Goal: Find specific page/section: Find specific page/section

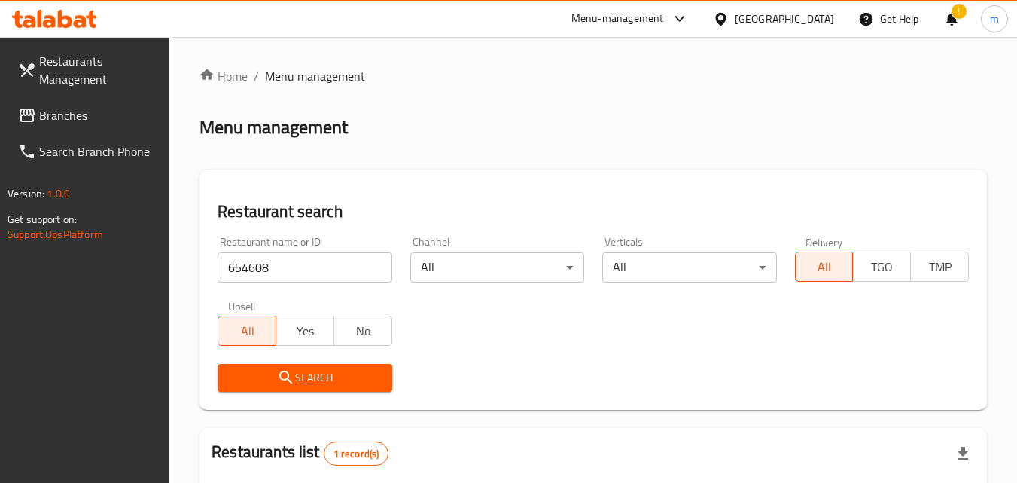
scroll to position [176, 0]
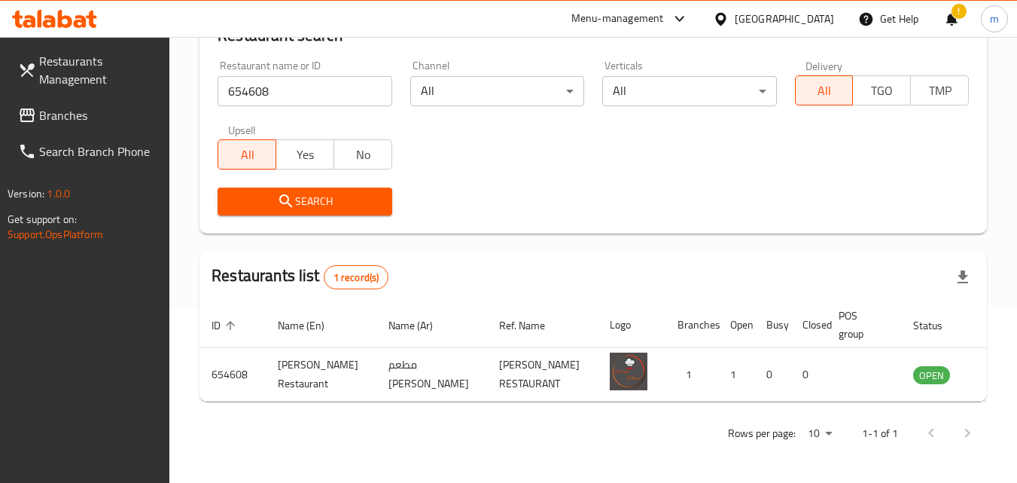
click at [74, 116] on span "Branches" at bounding box center [98, 115] width 119 height 18
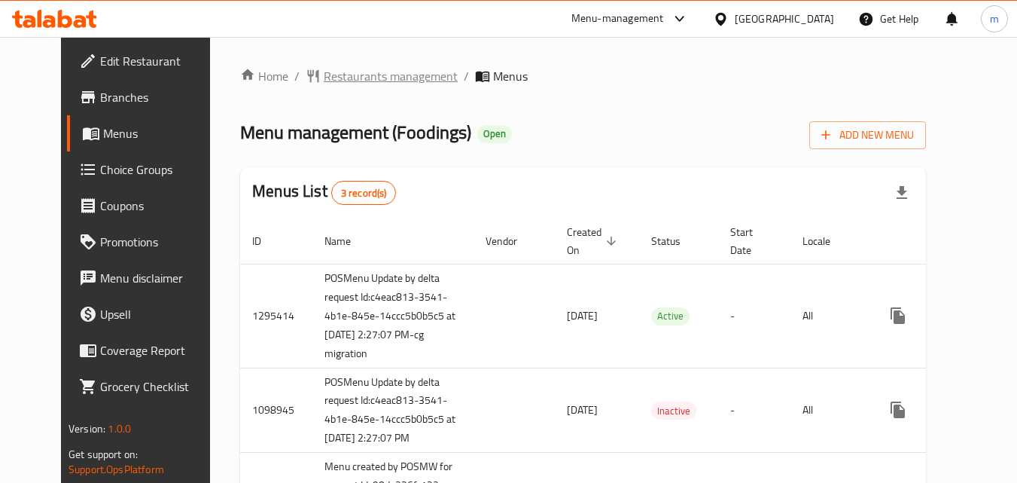
click at [342, 76] on span "Restaurants management" at bounding box center [391, 76] width 134 height 18
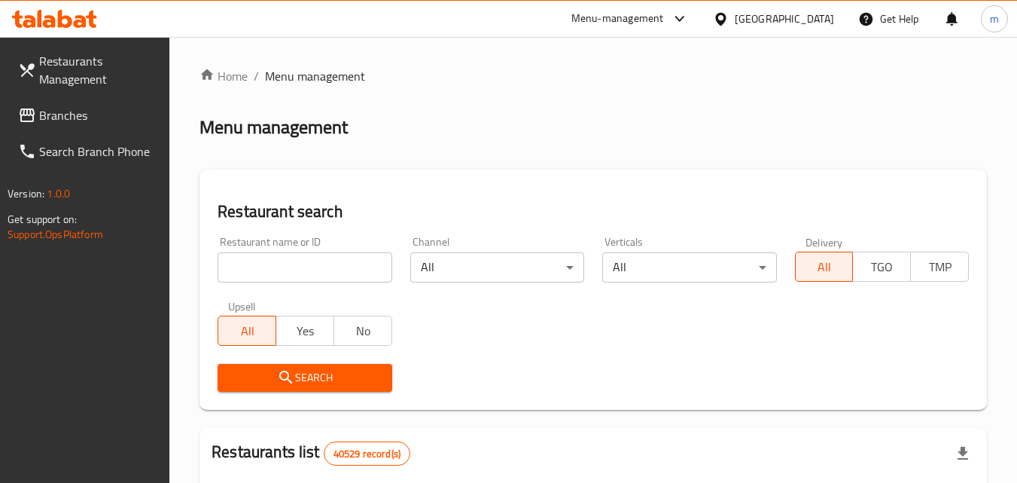
click at [289, 261] on input "search" at bounding box center [305, 267] width 174 height 30
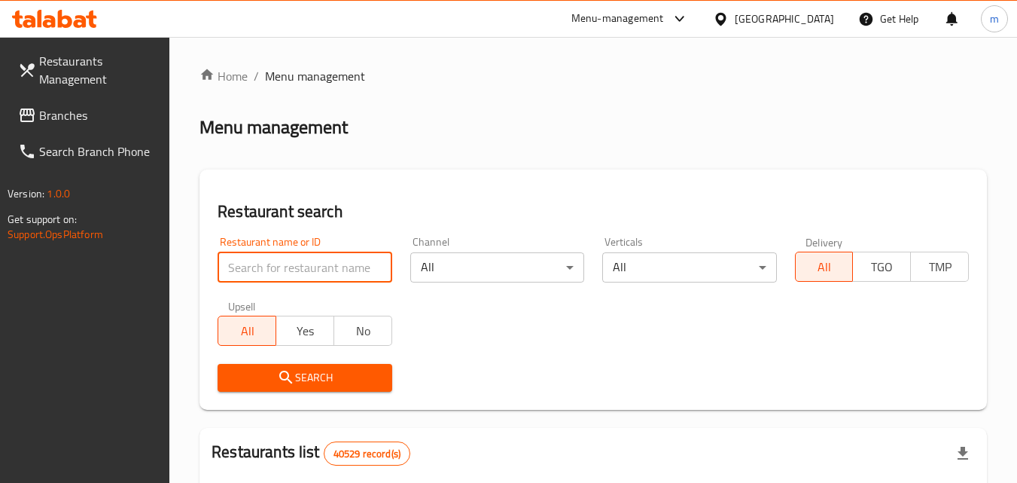
paste input "612513"
type input "612513"
click button "Search" at bounding box center [305, 378] width 174 height 28
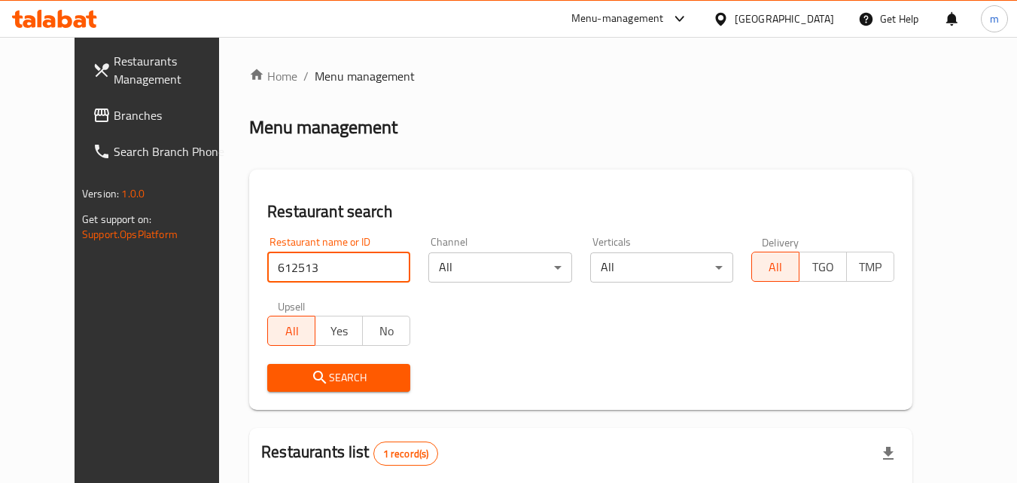
click at [322, 377] on span "Search" at bounding box center [338, 377] width 119 height 19
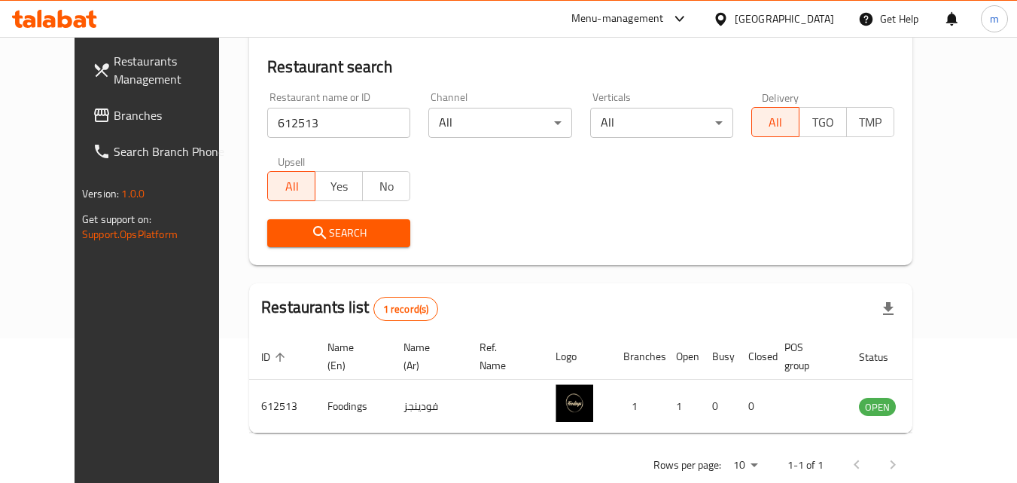
scroll to position [151, 0]
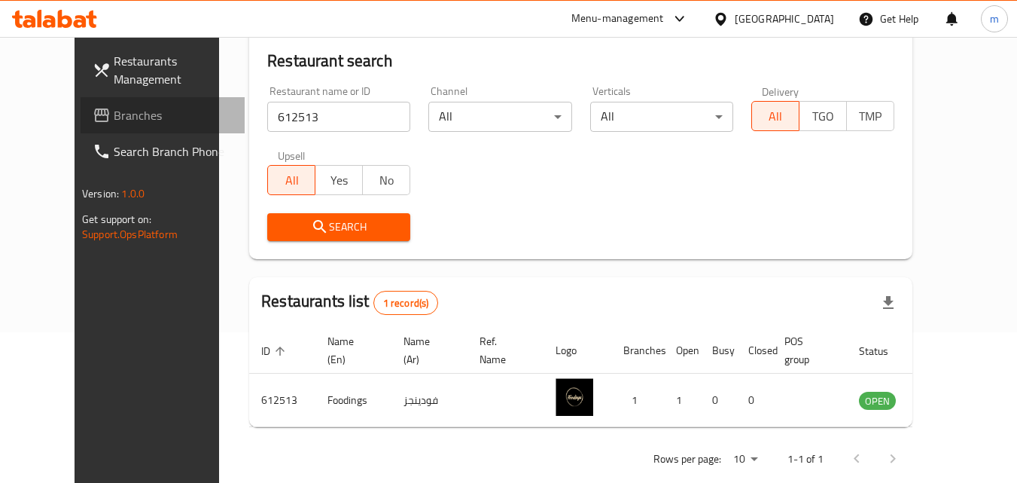
click at [114, 114] on span "Branches" at bounding box center [173, 115] width 119 height 18
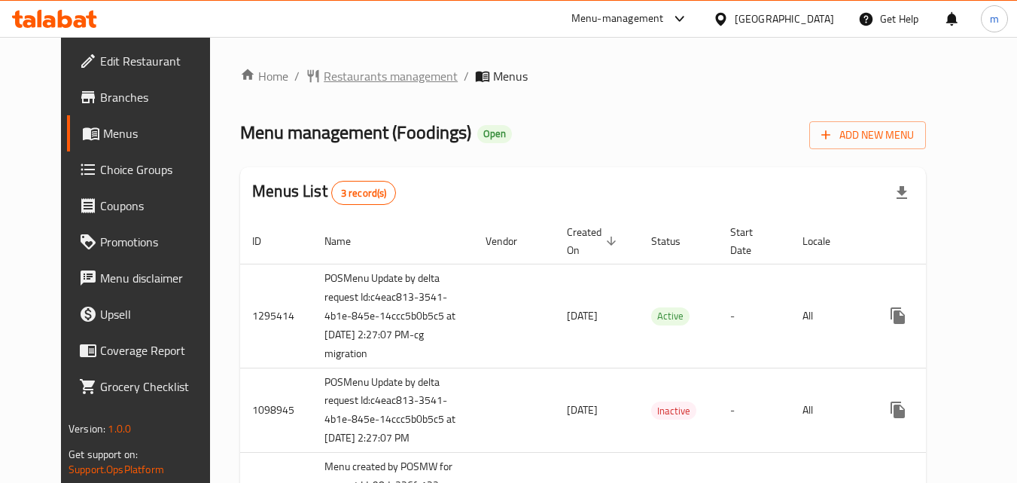
click at [355, 76] on span "Restaurants management" at bounding box center [391, 76] width 134 height 18
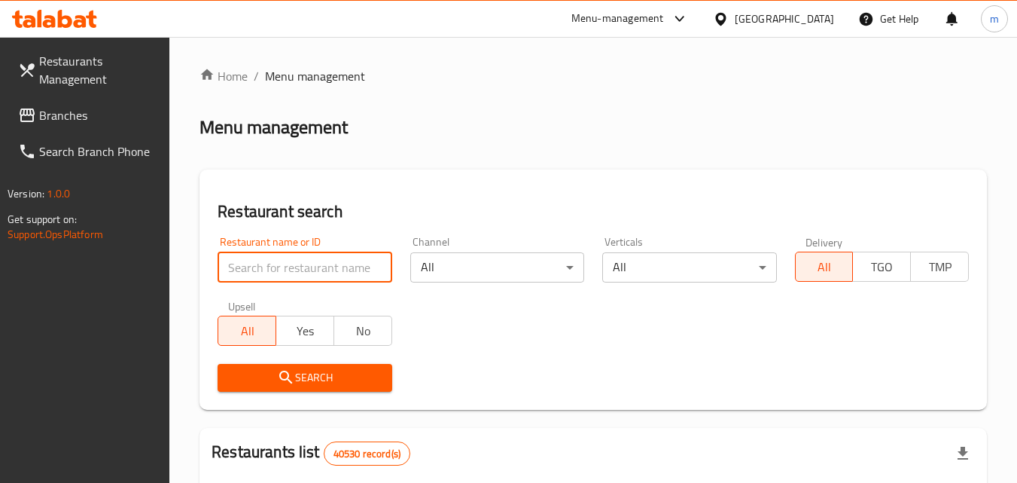
click at [311, 270] on input "search" at bounding box center [305, 267] width 174 height 30
paste input "612513"
type input "612513"
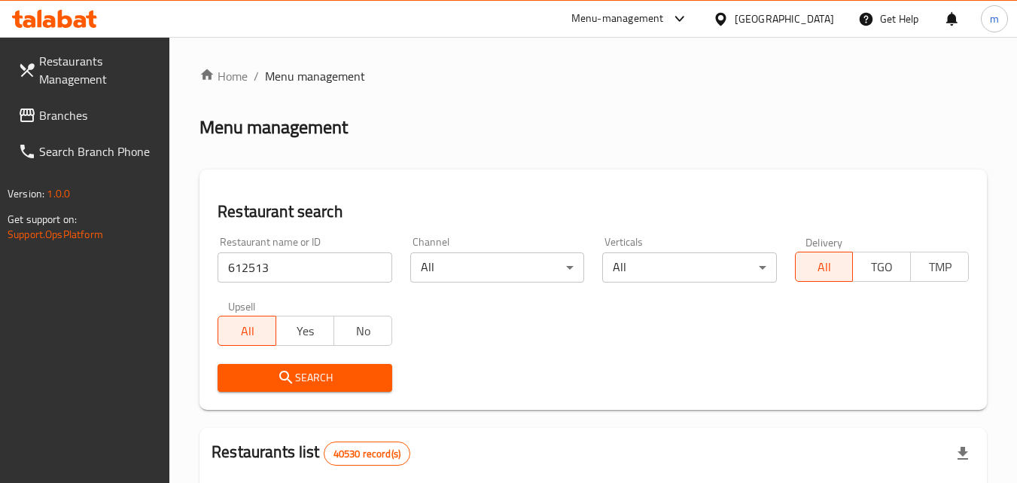
click at [316, 379] on span "Search" at bounding box center [305, 377] width 150 height 19
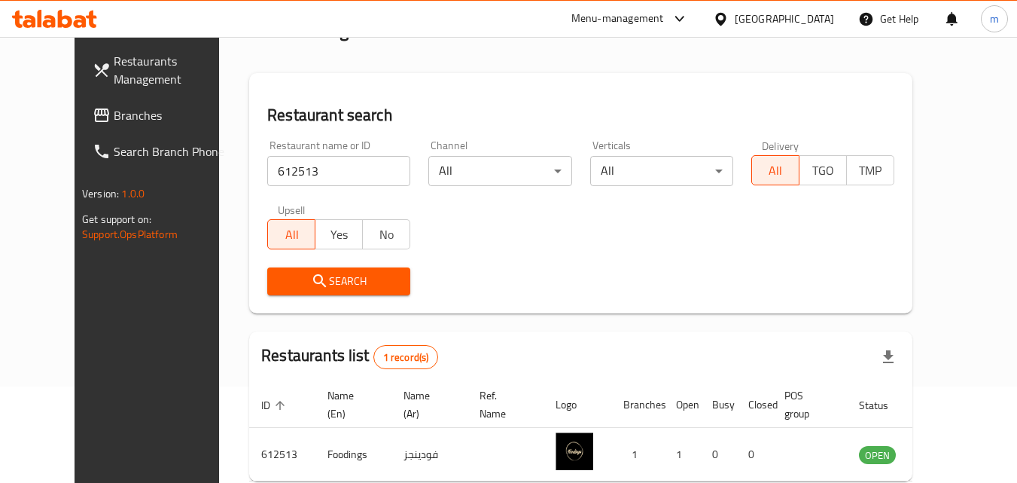
scroll to position [26, 0]
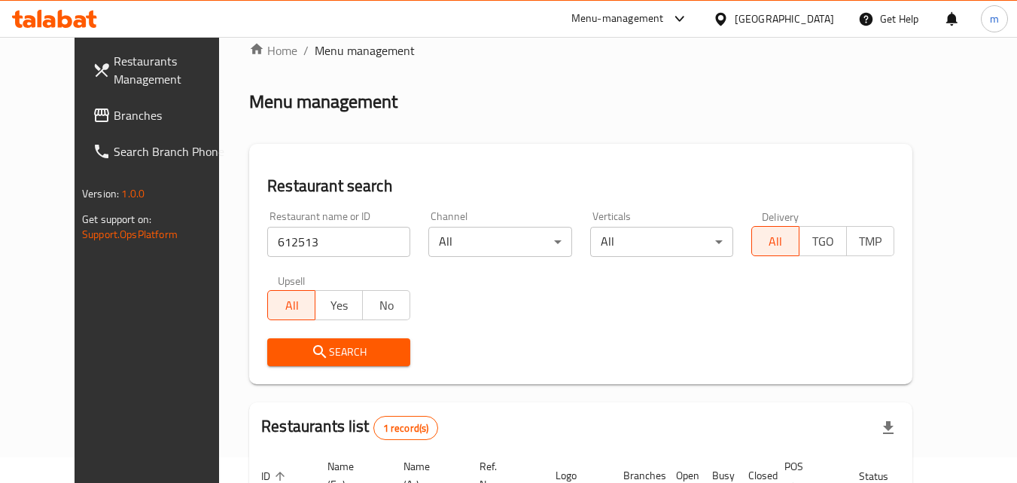
click at [114, 108] on span "Branches" at bounding box center [173, 115] width 119 height 18
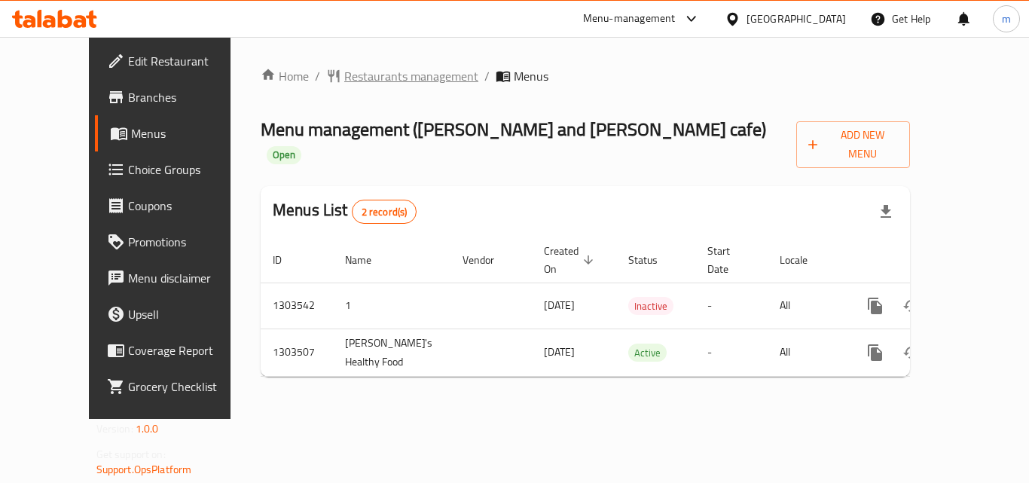
click at [369, 77] on span "Restaurants management" at bounding box center [411, 76] width 134 height 18
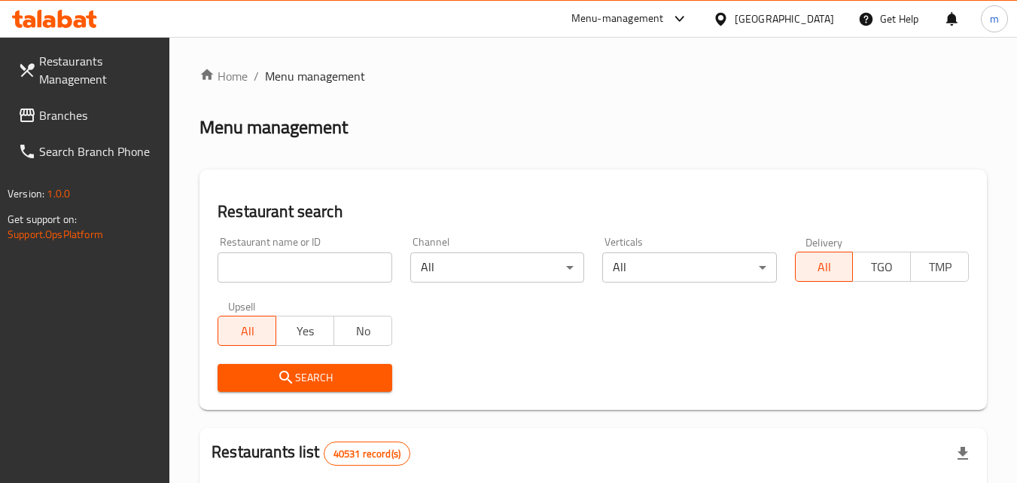
click at [298, 266] on input "search" at bounding box center [305, 267] width 174 height 30
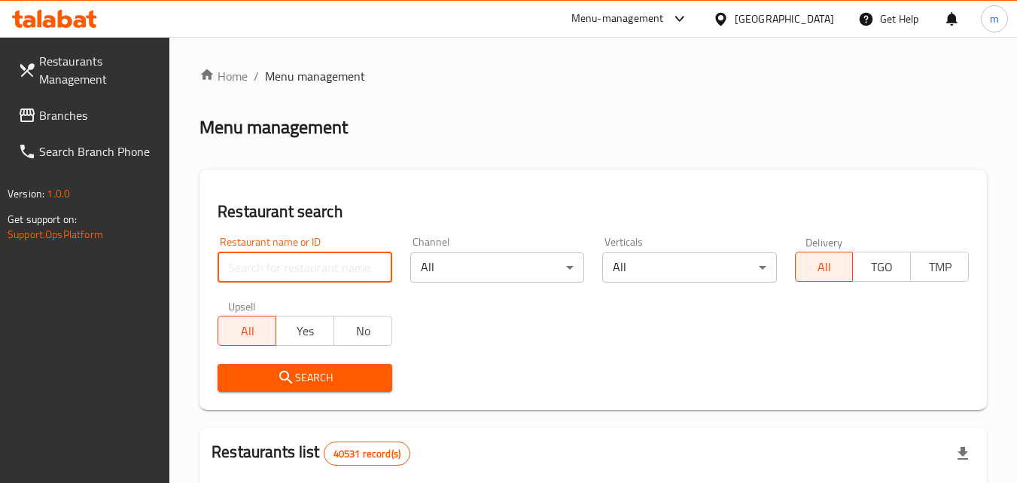
paste input "702421"
type input "702421"
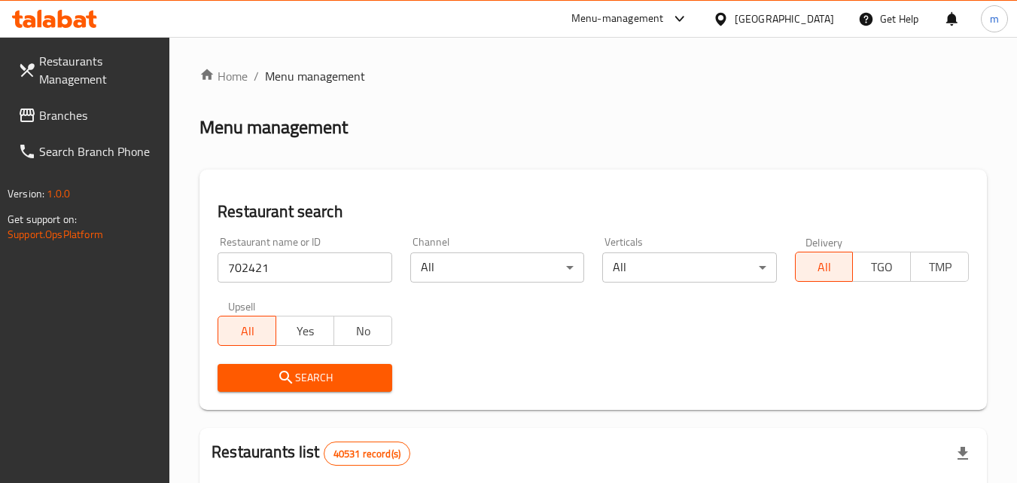
click at [306, 378] on span "Search" at bounding box center [305, 377] width 150 height 19
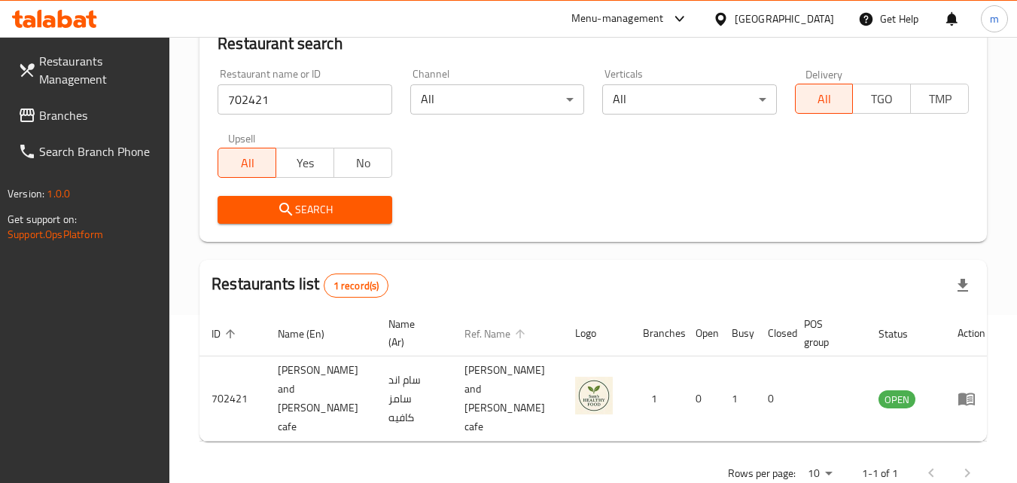
scroll to position [176, 0]
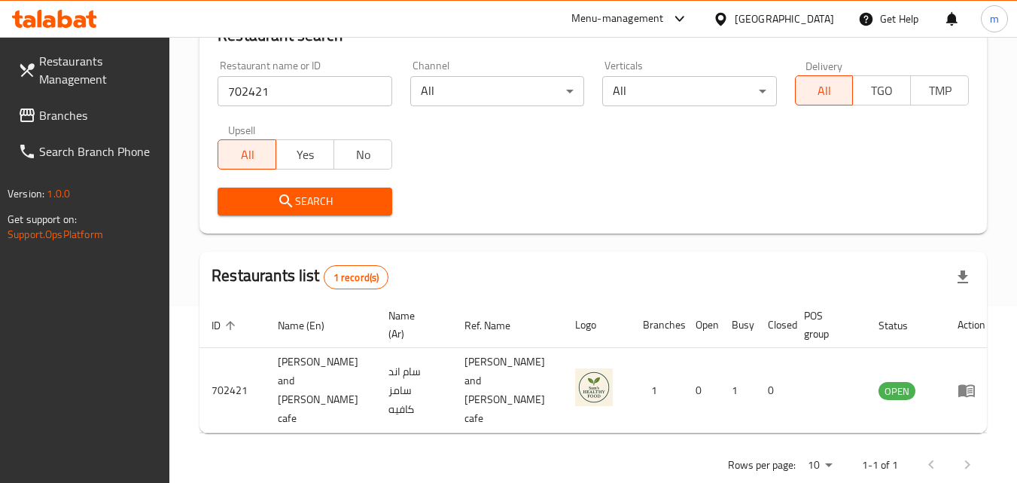
click at [762, 11] on div "United Arab Emirates" at bounding box center [784, 19] width 99 height 17
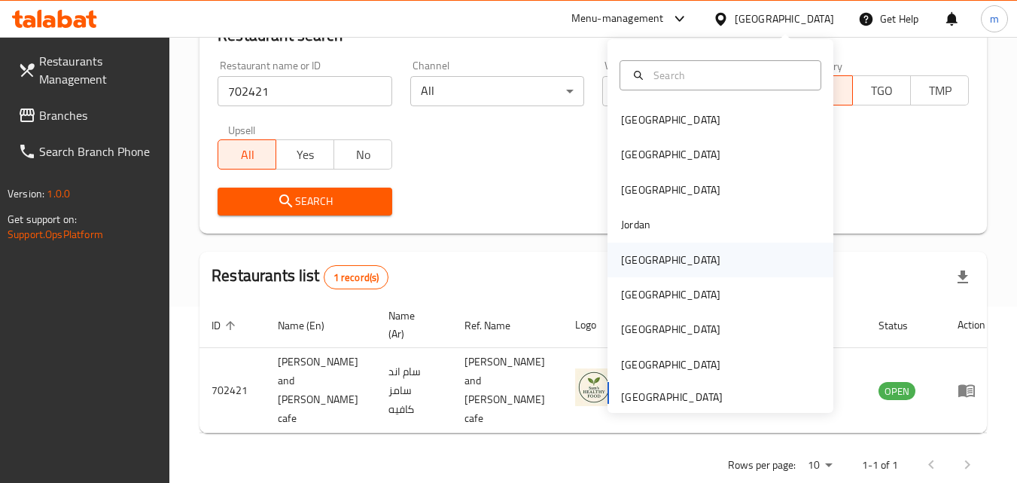
click at [666, 262] on div "[GEOGRAPHIC_DATA]" at bounding box center [721, 259] width 226 height 35
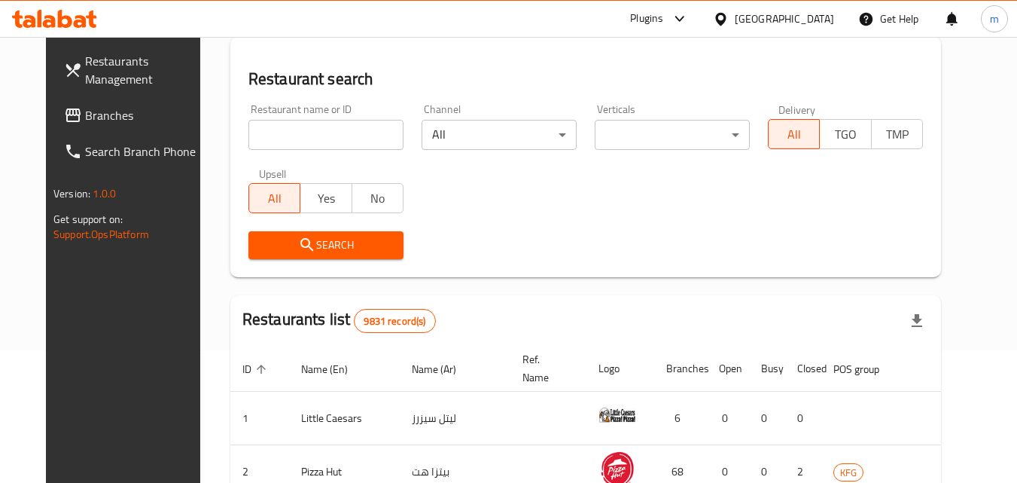
scroll to position [176, 0]
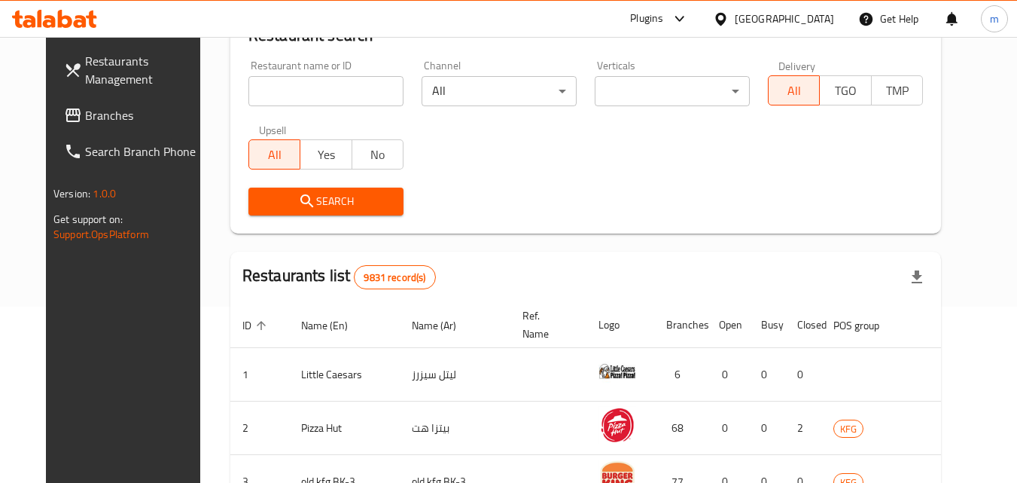
click at [88, 116] on span "Branches" at bounding box center [144, 115] width 119 height 18
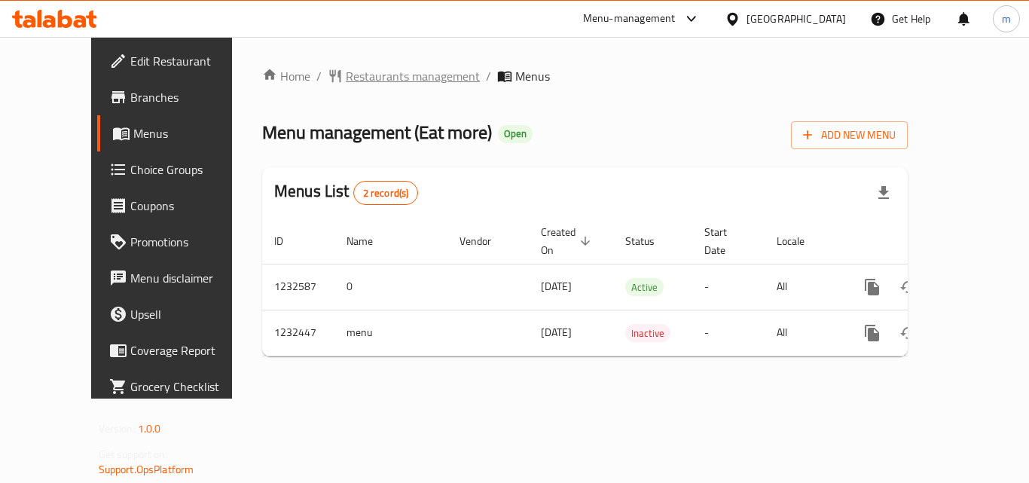
click at [362, 74] on span "Restaurants management" at bounding box center [413, 76] width 134 height 18
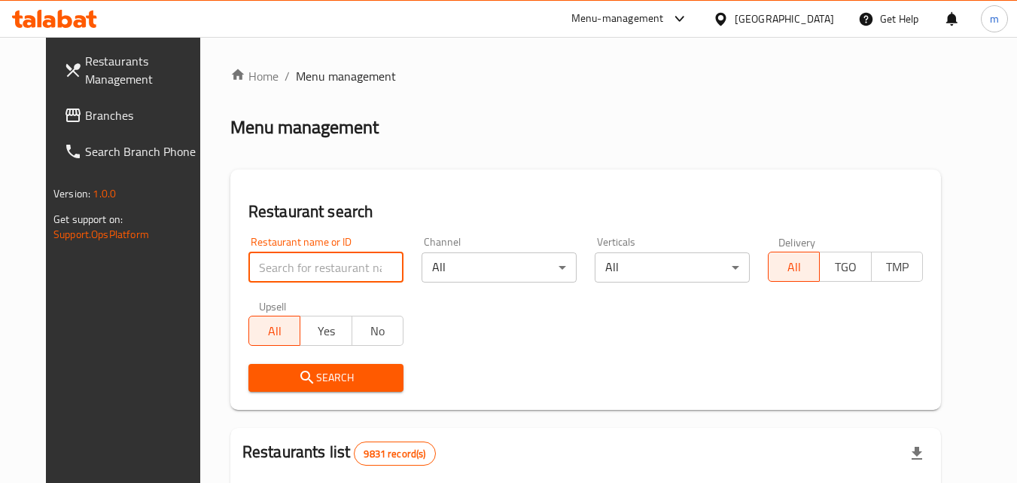
click at [314, 264] on input "search" at bounding box center [326, 267] width 155 height 30
paste input "677782"
type input "677782"
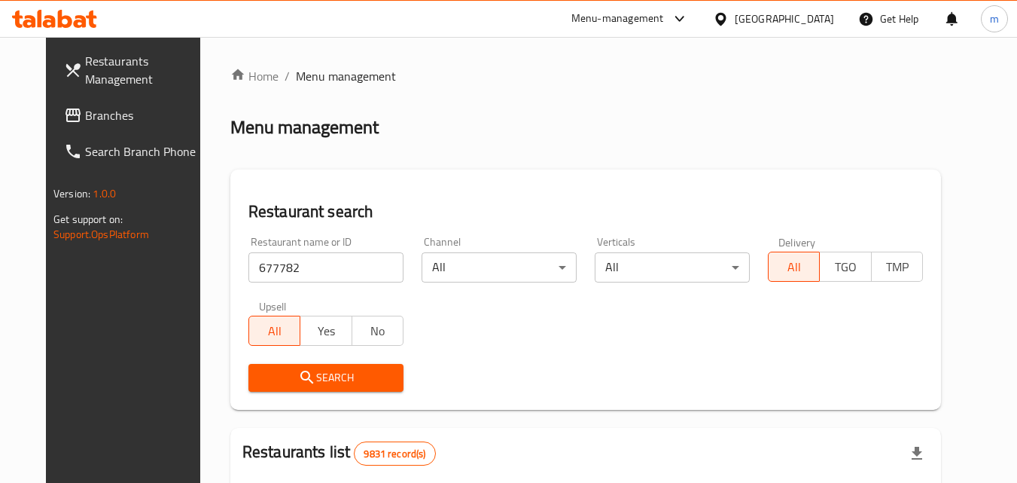
click at [326, 372] on span "Search" at bounding box center [326, 377] width 131 height 19
